Goal: Transaction & Acquisition: Download file/media

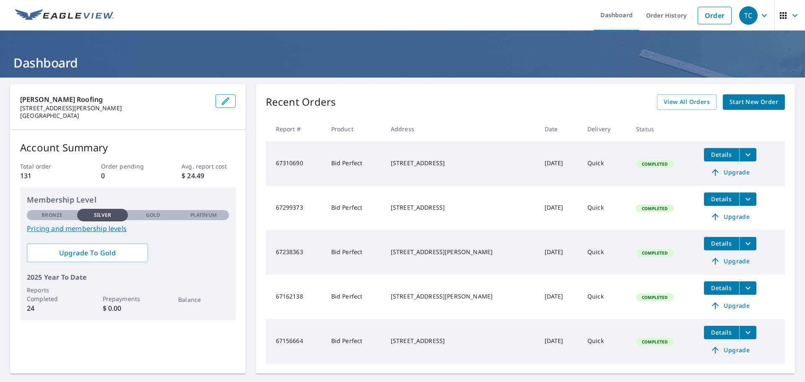
click at [716, 200] on span "Details" at bounding box center [721, 199] width 25 height 8
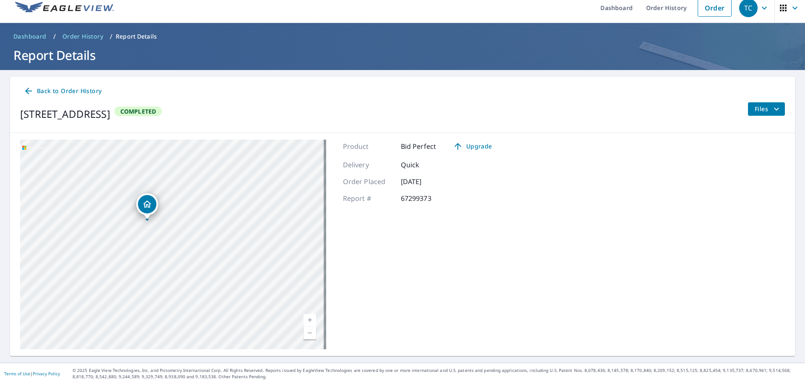
scroll to position [10, 0]
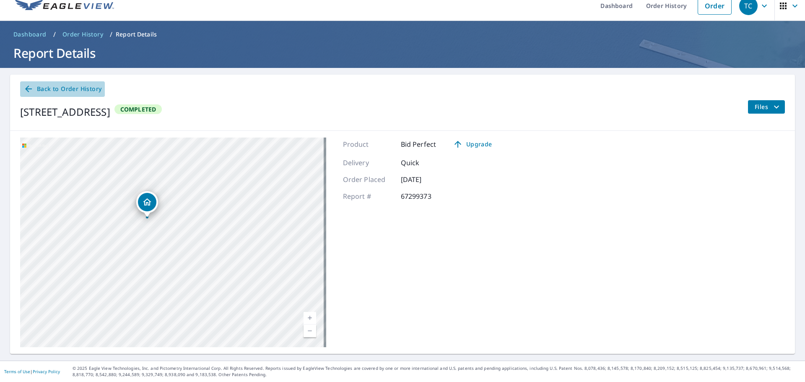
click at [28, 86] on icon at bounding box center [28, 89] width 10 height 10
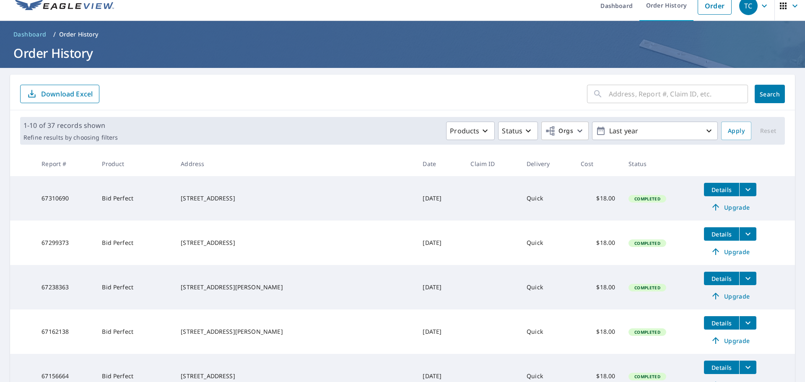
click at [743, 234] on icon "filesDropdownBtn-67299373" at bounding box center [748, 234] width 10 height 10
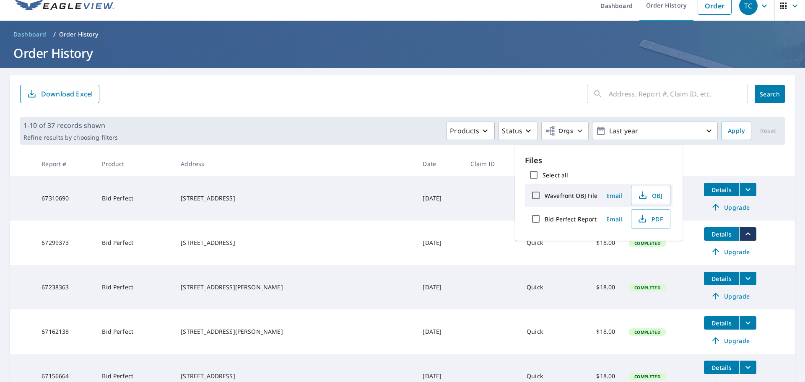
click at [560, 220] on label "Bid Perfect Report" at bounding box center [571, 219] width 52 height 8
click at [545, 220] on input "Bid Perfect Report" at bounding box center [536, 219] width 18 height 18
checkbox input "true"
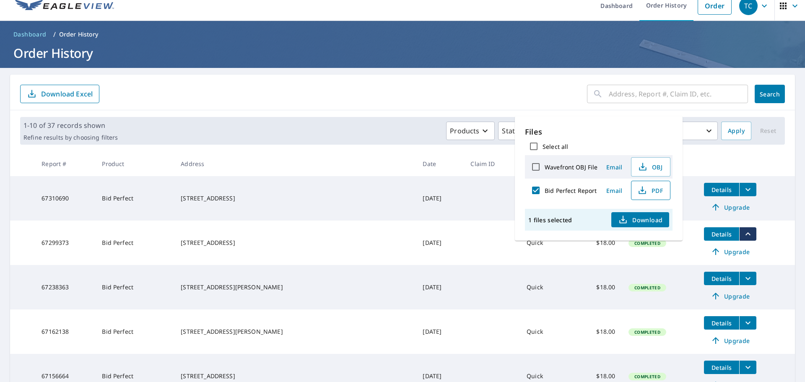
click at [658, 190] on span "PDF" at bounding box center [650, 190] width 27 height 10
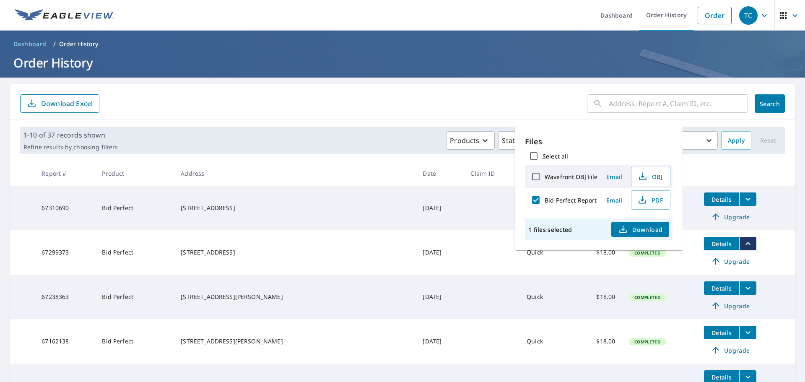
click at [610, 106] on input "text" at bounding box center [678, 103] width 139 height 23
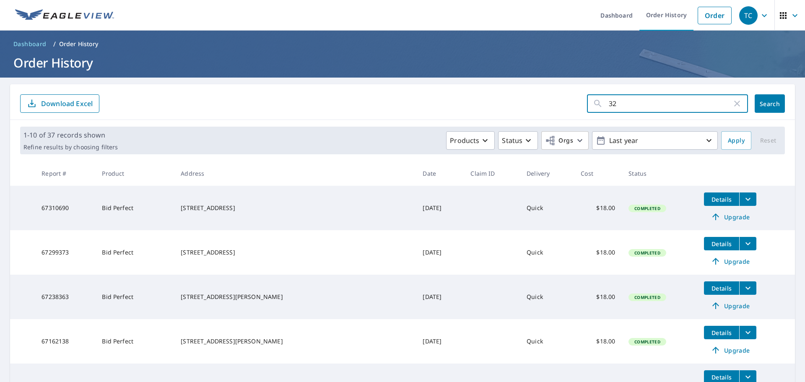
type input "3"
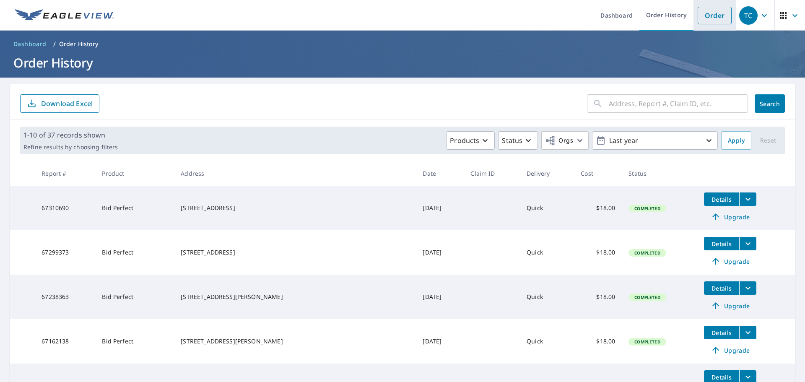
click at [708, 12] on link "Order" at bounding box center [715, 16] width 34 height 18
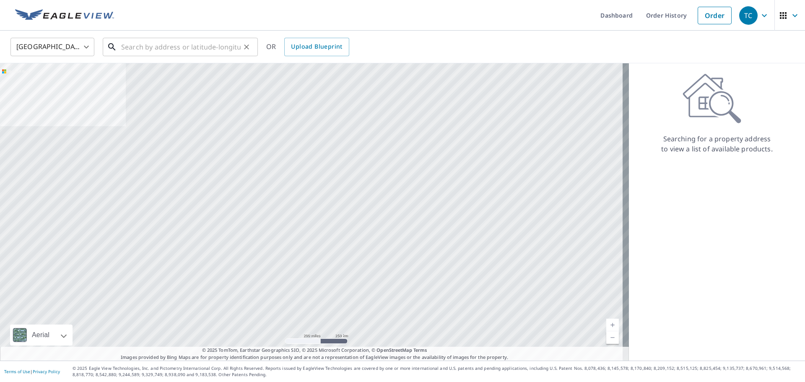
drag, startPoint x: 182, startPoint y: 56, endPoint x: 182, endPoint y: 50, distance: 5.5
click at [182, 54] on input "text" at bounding box center [181, 46] width 120 height 23
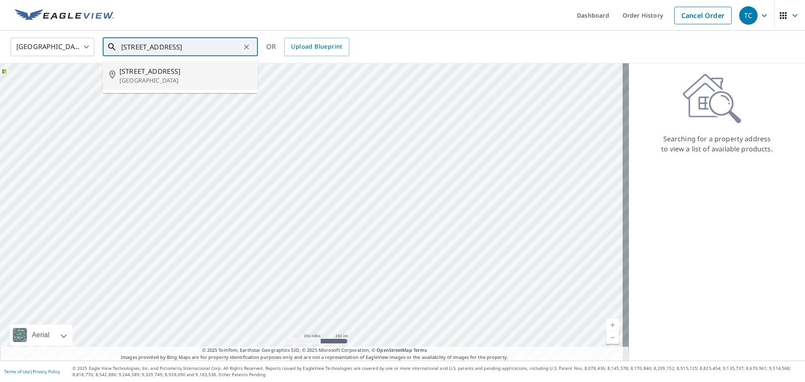
click at [148, 72] on span "[STREET_ADDRESS]" at bounding box center [186, 71] width 132 height 10
type input "[STREET_ADDRESS]"
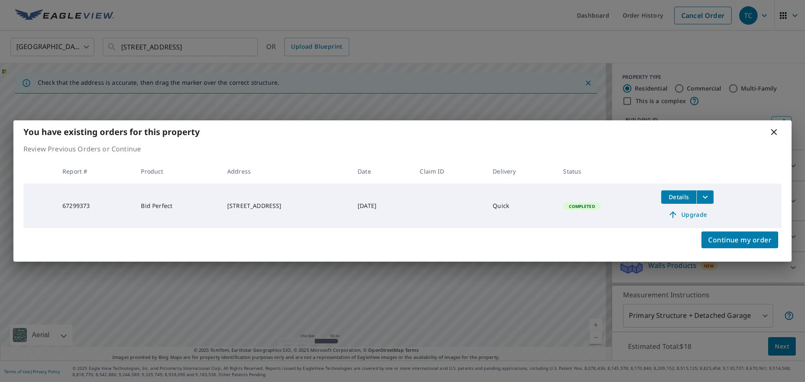
click at [774, 133] on icon at bounding box center [774, 132] width 10 height 10
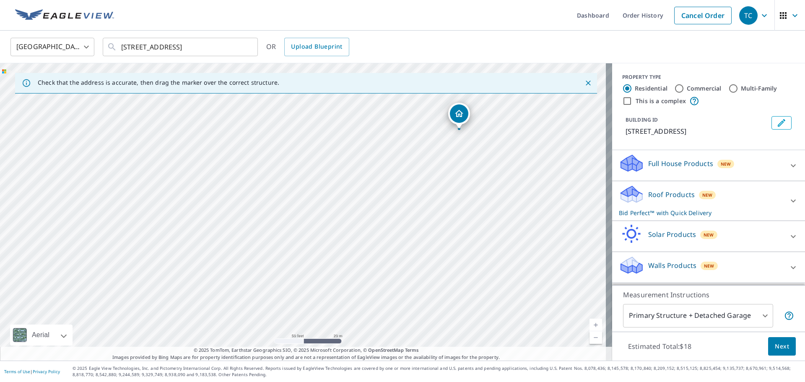
drag, startPoint x: 318, startPoint y: 193, endPoint x: 524, endPoint y: 364, distance: 267.7
click at [524, 364] on div "Dashboard Order History Cancel Order TC [GEOGRAPHIC_DATA] [GEOGRAPHIC_DATA] ​ […" at bounding box center [402, 191] width 805 height 382
drag, startPoint x: 424, startPoint y: 273, endPoint x: 475, endPoint y: 361, distance: 101.6
click at [475, 361] on div "Dashboard Order History Cancel Order TC [GEOGRAPHIC_DATA] [GEOGRAPHIC_DATA] ​ […" at bounding box center [402, 191] width 805 height 382
click at [509, 315] on div "[STREET_ADDRESS]" at bounding box center [306, 211] width 612 height 297
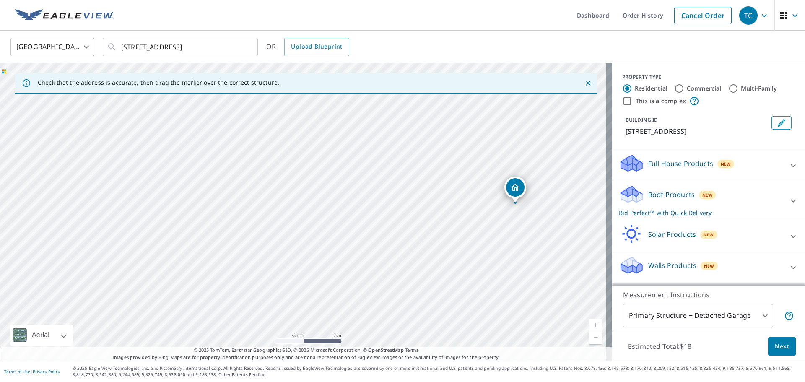
drag, startPoint x: 377, startPoint y: 161, endPoint x: 428, endPoint y: 265, distance: 116.3
click at [428, 265] on div "[STREET_ADDRESS]" at bounding box center [306, 211] width 612 height 297
drag, startPoint x: 499, startPoint y: 244, endPoint x: 629, endPoint y: 235, distance: 130.8
click at [629, 235] on div "Check that the address is accurate, then drag the marker over the correct struc…" at bounding box center [402, 211] width 805 height 297
